Goal: Task Accomplishment & Management: Manage account settings

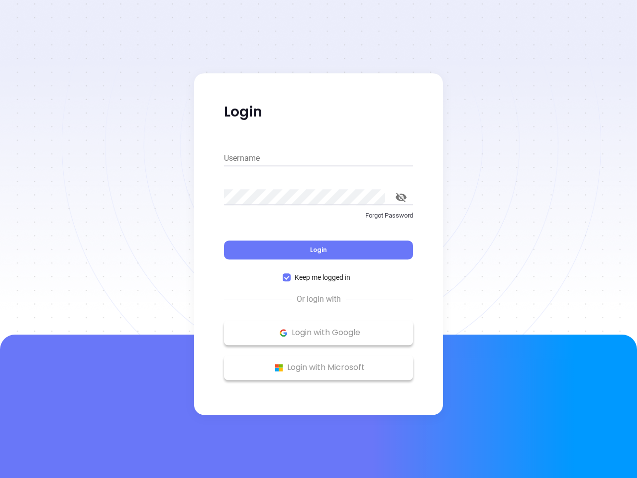
click at [318, 239] on div "Login" at bounding box center [318, 243] width 189 height 31
click at [318, 158] on input "Username" at bounding box center [318, 158] width 189 height 16
click at [401, 197] on icon "toggle password visibility" at bounding box center [401, 197] width 11 height 9
click at [318, 250] on span "Login" at bounding box center [318, 249] width 17 height 8
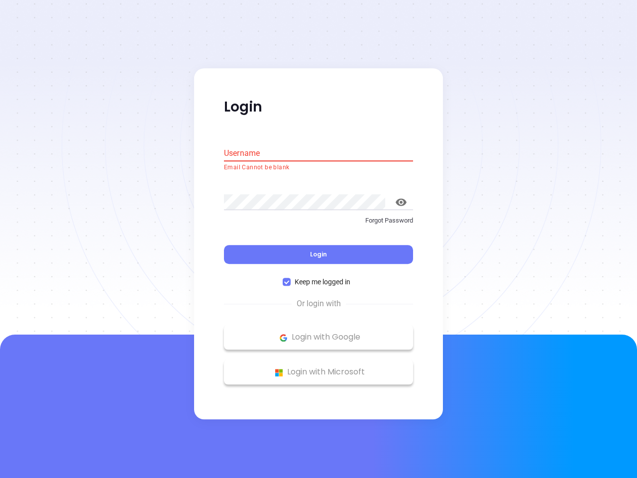
click at [318, 277] on span "Keep me logged in" at bounding box center [323, 282] width 64 height 11
click at [291, 278] on input "Keep me logged in" at bounding box center [287, 282] width 8 height 8
checkbox input "false"
click at [318, 332] on p "Login with Google" at bounding box center [318, 337] width 179 height 15
click at [318, 367] on p "Login with Microsoft" at bounding box center [318, 372] width 179 height 15
